Goal: Task Accomplishment & Management: Manage account settings

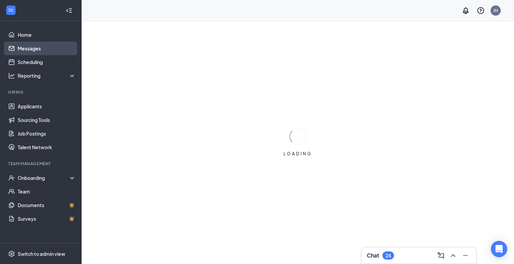
click at [46, 48] on link "Messages" at bounding box center [47, 48] width 58 height 14
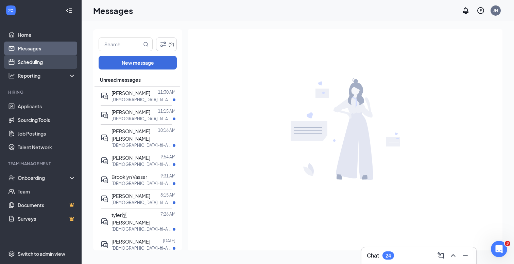
click at [38, 62] on link "Scheduling" at bounding box center [47, 62] width 58 height 14
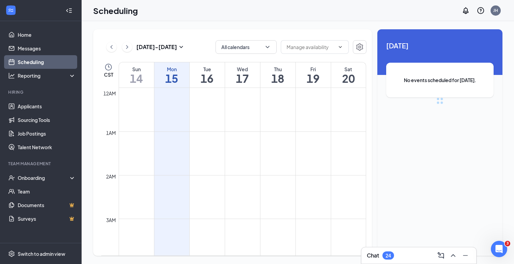
scroll to position [334, 0]
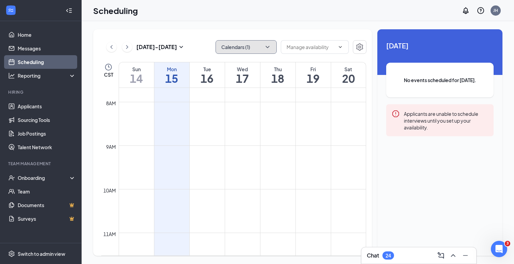
click at [224, 47] on button "Calendars (1)" at bounding box center [246, 47] width 61 height 14
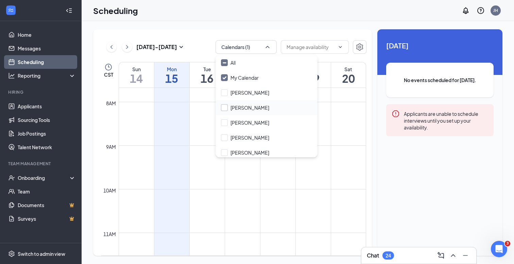
click at [228, 108] on input "[PERSON_NAME]" at bounding box center [245, 107] width 48 height 7
checkbox input "true"
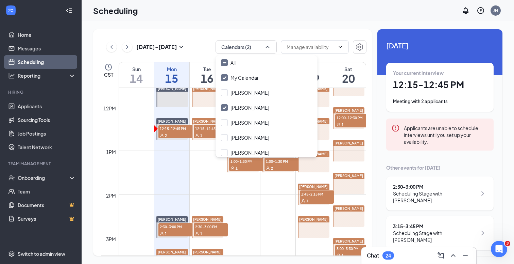
click at [188, 175] on td at bounding box center [243, 177] width 248 height 11
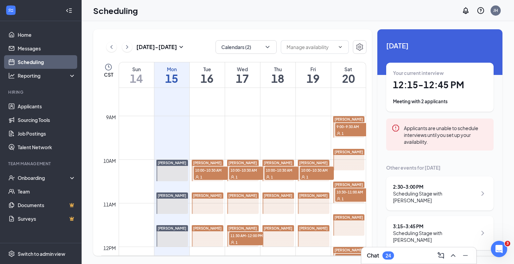
scroll to position [363, 0]
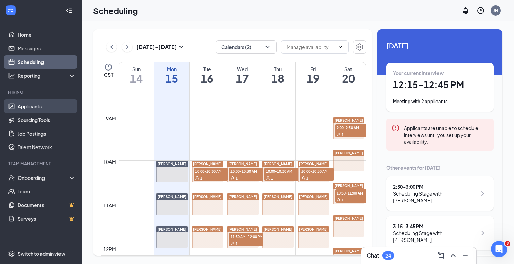
click at [28, 104] on link "Applicants" at bounding box center [47, 106] width 58 height 14
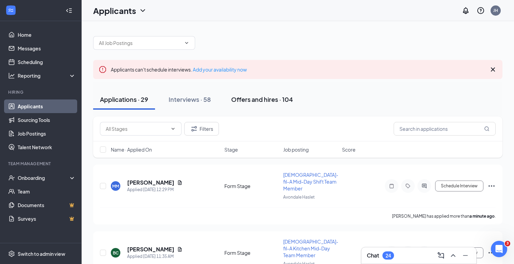
click at [266, 101] on div "Offers and hires · 104" at bounding box center [262, 99] width 62 height 9
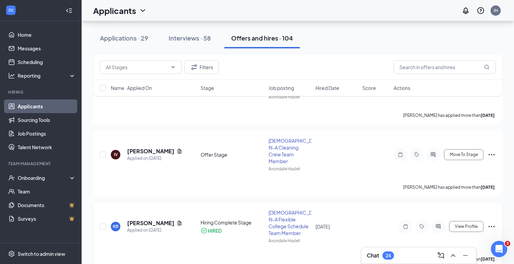
scroll to position [367, 0]
click at [461, 151] on span "Move To Stage" at bounding box center [464, 153] width 28 height 5
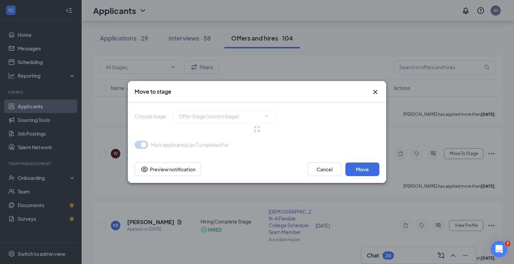
type input "Hiring Complete Stage (final stage)"
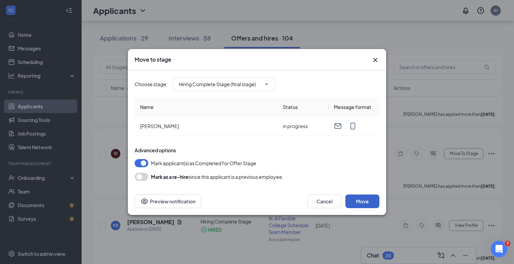
click at [357, 201] on button "Move" at bounding box center [363, 201] width 34 height 14
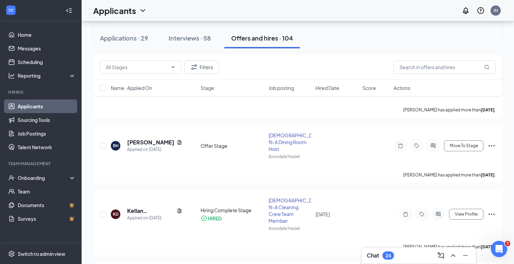
scroll to position [513, 0]
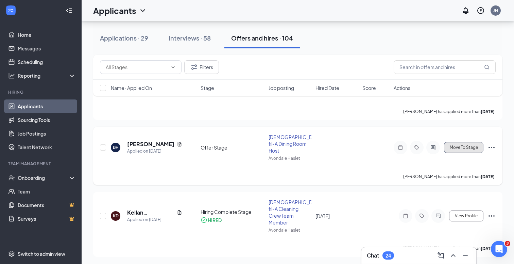
click at [457, 145] on span "Move To Stage" at bounding box center [464, 147] width 28 height 5
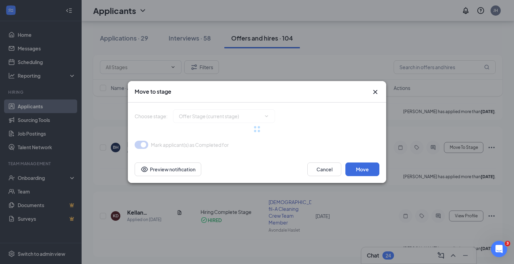
type input "Hiring Complete Stage (final stage)"
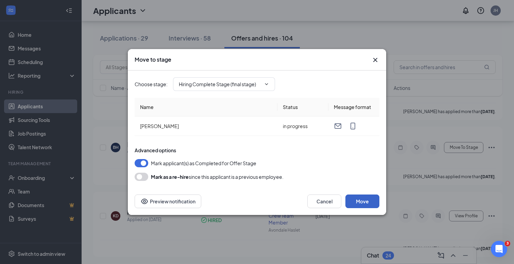
click at [360, 203] on button "Move" at bounding box center [363, 201] width 34 height 14
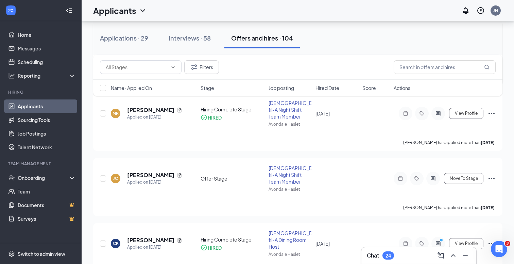
scroll to position [693, 0]
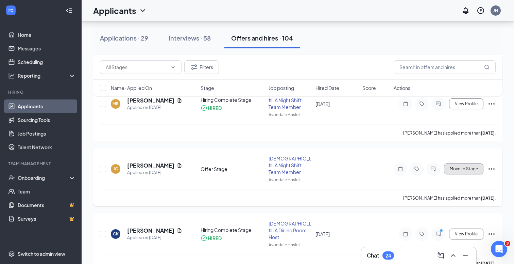
click at [452, 166] on span "Move To Stage" at bounding box center [464, 168] width 28 height 5
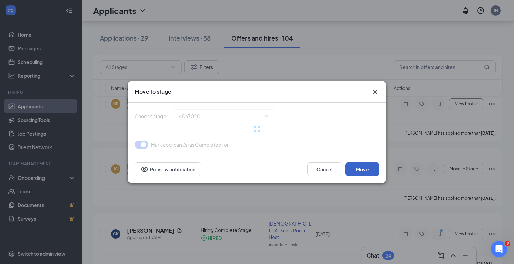
click at [369, 165] on button "Move" at bounding box center [363, 169] width 34 height 14
type input "Hiring Complete Stage (final stage)"
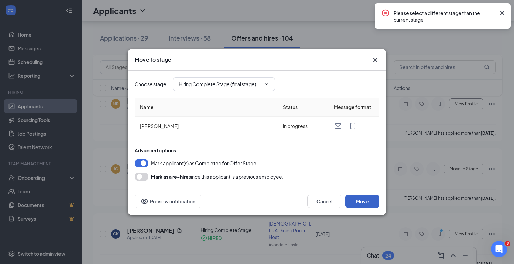
click at [369, 202] on button "Move" at bounding box center [363, 201] width 34 height 14
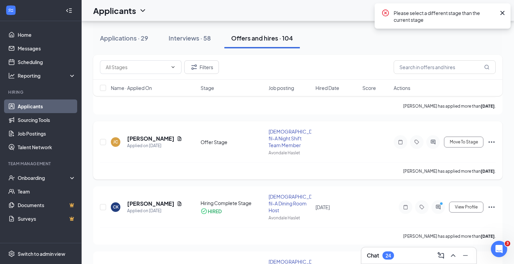
scroll to position [735, 0]
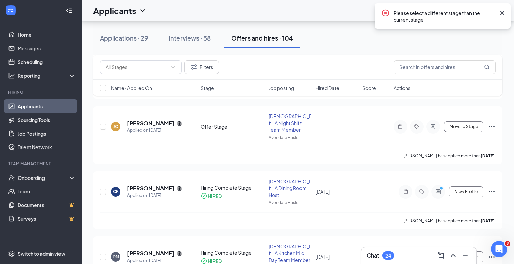
click at [503, 15] on icon "Cross" at bounding box center [503, 13] width 8 height 8
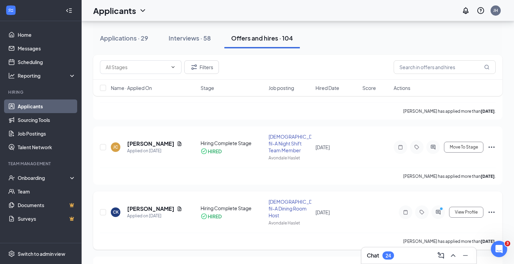
scroll to position [719, 0]
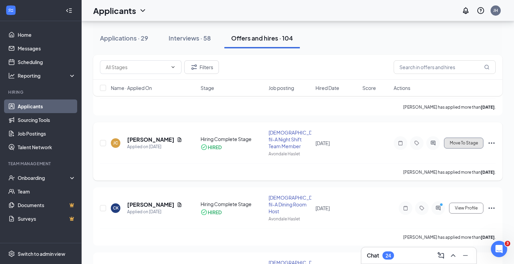
click at [460, 140] on span "Move To Stage" at bounding box center [464, 142] width 28 height 5
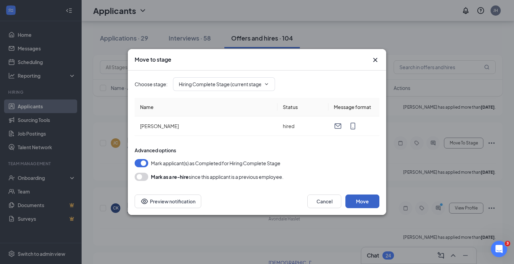
click at [356, 199] on button "Move" at bounding box center [363, 201] width 34 height 14
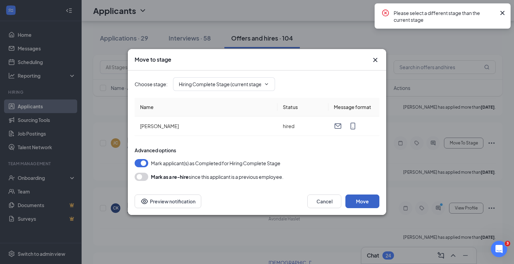
click at [356, 199] on button "Move" at bounding box center [363, 201] width 34 height 14
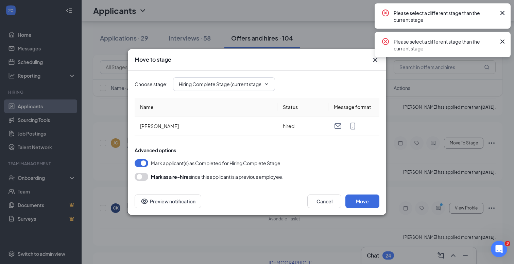
click at [500, 43] on icon "Cross" at bounding box center [503, 41] width 8 height 8
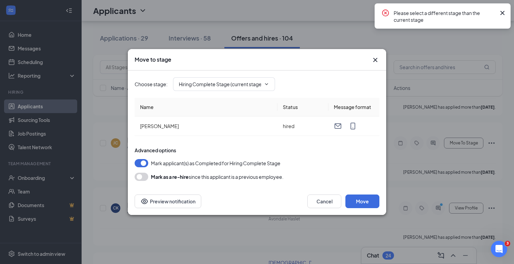
click at [503, 11] on icon "Cross" at bounding box center [503, 13] width 8 height 8
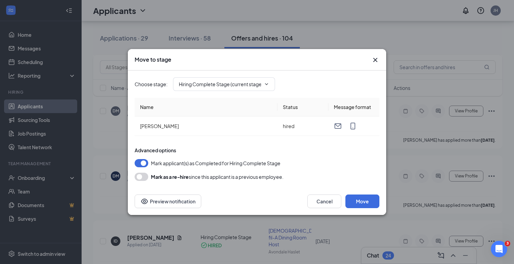
click at [422, 192] on div "Move to stage Choose stage : Hiring Complete Stage (current stage) Name Status …" at bounding box center [257, 132] width 514 height 264
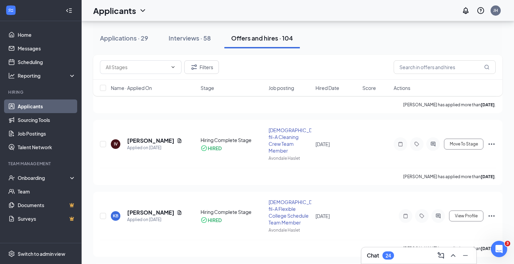
scroll to position [379, 0]
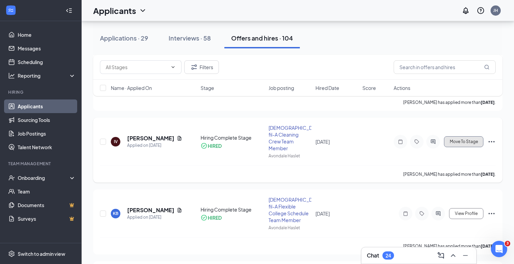
click at [462, 136] on button "Move To Stage" at bounding box center [463, 141] width 39 height 11
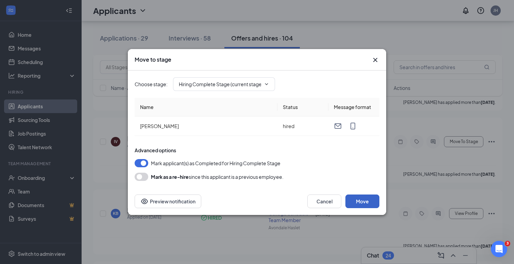
click at [355, 201] on button "Move" at bounding box center [363, 201] width 34 height 14
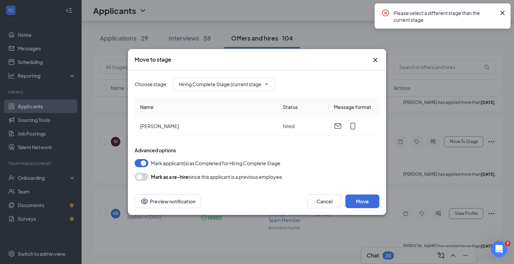
click at [501, 17] on icon "Cross" at bounding box center [503, 13] width 8 height 8
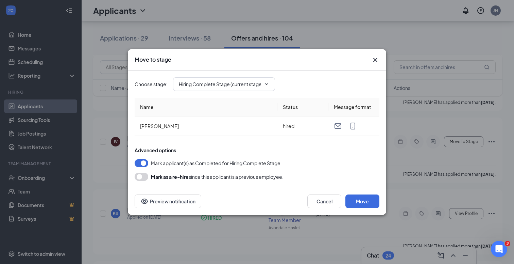
click at [442, 170] on div "Move to stage Choose stage : Hiring Complete Stage (current stage) Name Status …" at bounding box center [257, 132] width 514 height 264
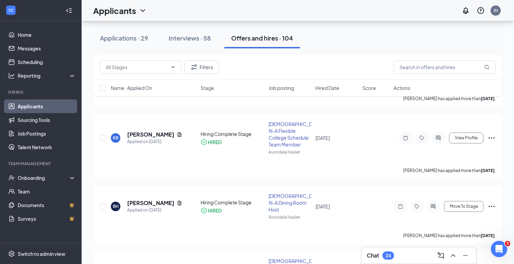
scroll to position [459, 0]
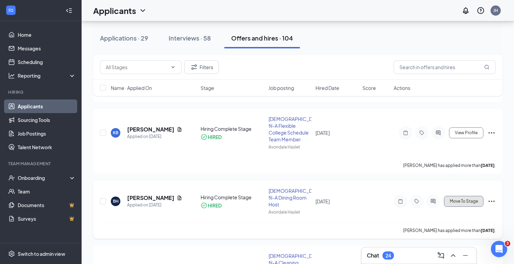
click at [458, 196] on button "Move To Stage" at bounding box center [463, 201] width 39 height 11
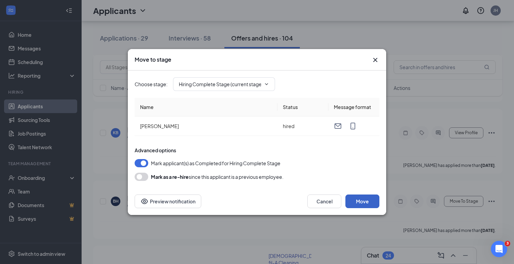
click at [360, 196] on button "Move" at bounding box center [363, 201] width 34 height 14
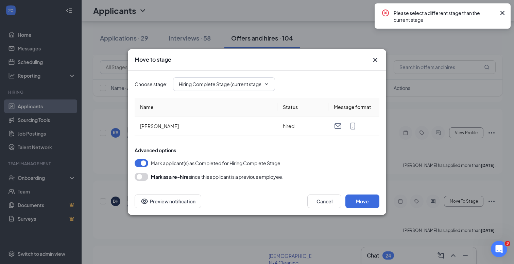
click at [465, 171] on div "Move to stage Choose stage : Hiring Complete Stage (current stage) Name Status …" at bounding box center [257, 132] width 514 height 264
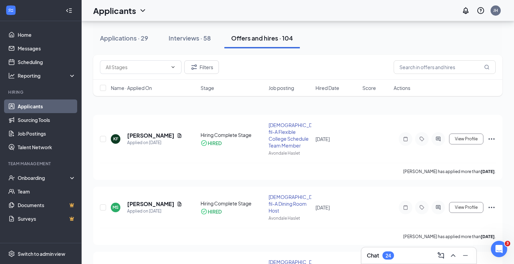
scroll to position [0, 0]
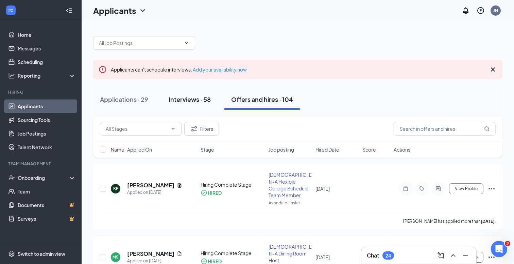
click at [184, 106] on button "Interviews · 58" at bounding box center [190, 99] width 56 height 20
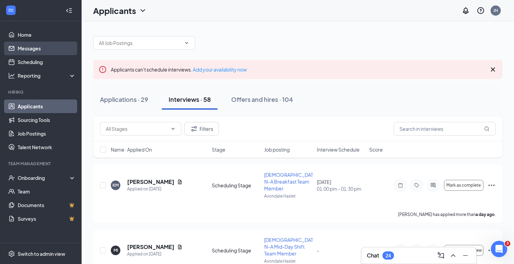
click at [45, 50] on link "Messages" at bounding box center [47, 48] width 58 height 14
